Goal: Task Accomplishment & Management: Manage account settings

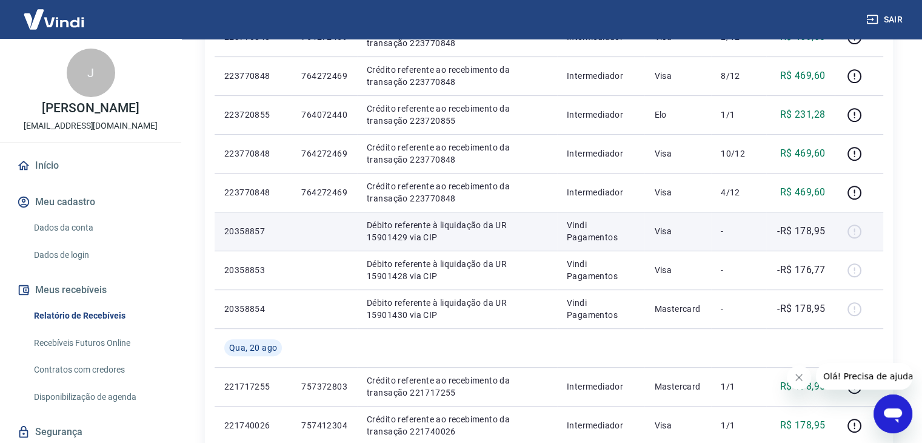
scroll to position [448, 0]
